Goal: Obtain resource: Download file/media

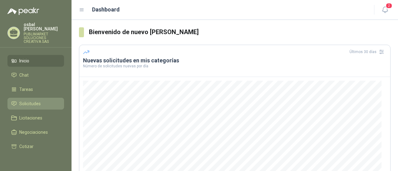
click at [23, 100] on span "Solicitudes" at bounding box center [29, 103] width 21 height 7
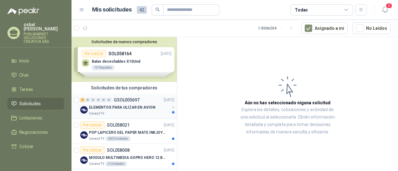
click at [122, 112] on div "Caracol TV" at bounding box center [129, 113] width 80 height 5
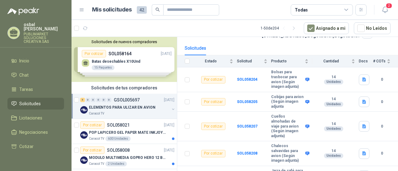
scroll to position [53, 0]
click at [250, 79] on b "SOL058204" at bounding box center [247, 79] width 21 height 4
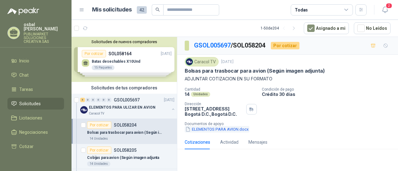
click at [199, 132] on button "ELEMENTOS PARA AVION.docx" at bounding box center [217, 129] width 65 height 7
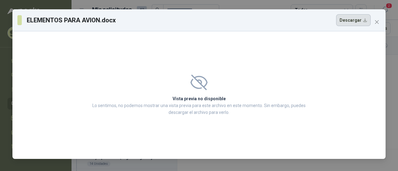
click at [346, 21] on button "Descargar" at bounding box center [353, 20] width 34 height 12
click at [374, 20] on icon "close" at bounding box center [376, 22] width 5 height 5
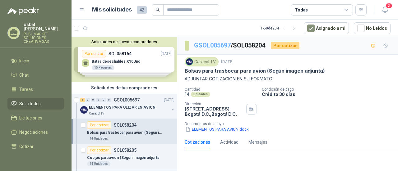
click at [216, 45] on link "GSOL005697" at bounding box center [212, 45] width 37 height 7
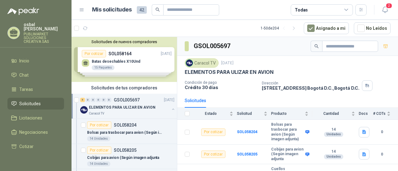
click at [120, 112] on div "Caracol TV" at bounding box center [129, 113] width 80 height 5
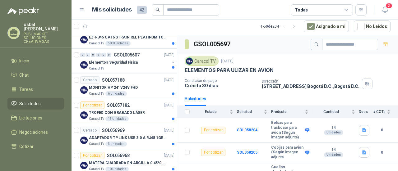
scroll to position [320, 0]
click at [118, 69] on div "Caracol TV" at bounding box center [129, 68] width 80 height 5
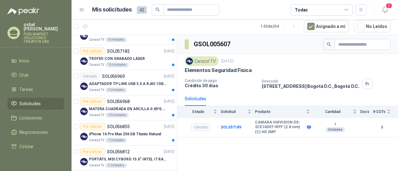
scroll to position [370, 0]
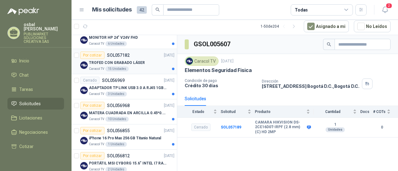
click at [140, 67] on div "Caracol TV 15 Unidades" at bounding box center [131, 69] width 85 height 5
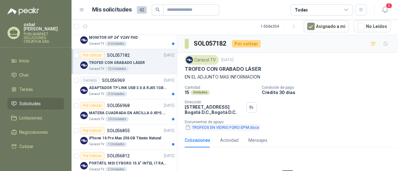
click at [230, 128] on button "TROFEOS EN VIDRIO FORO EPM.docx" at bounding box center [222, 127] width 75 height 7
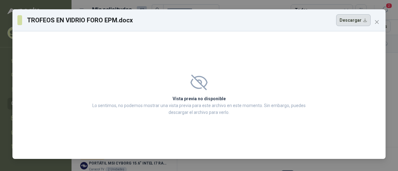
click at [347, 20] on button "Descargar" at bounding box center [353, 20] width 34 height 12
click at [376, 20] on icon "close" at bounding box center [376, 22] width 5 height 5
